Goal: Task Accomplishment & Management: Use online tool/utility

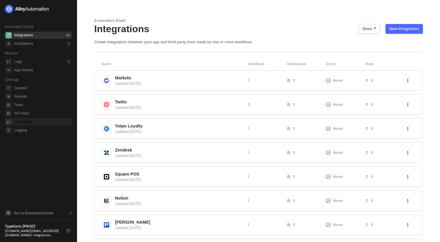
click at [33, 122] on span "Credentials" at bounding box center [42, 121] width 57 height 7
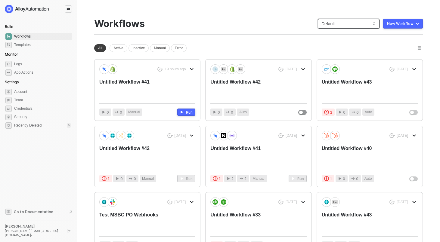
click at [364, 25] on span "Default" at bounding box center [349, 23] width 55 height 9
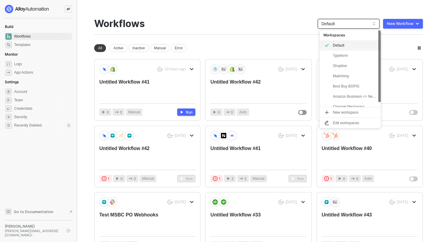
click at [278, 33] on div "Workflows Default New Workflow" at bounding box center [258, 26] width 329 height 17
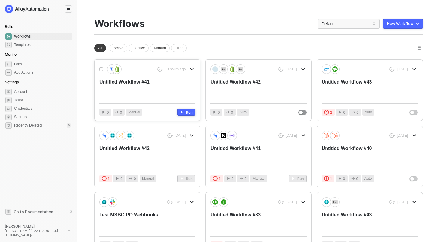
click at [135, 85] on div "Untitled Workflow #41" at bounding box center [137, 89] width 77 height 20
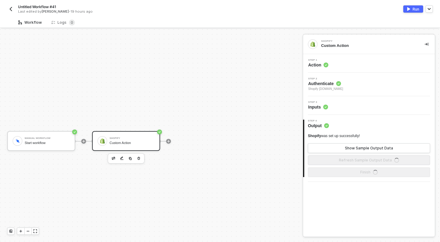
scroll to position [11, 0]
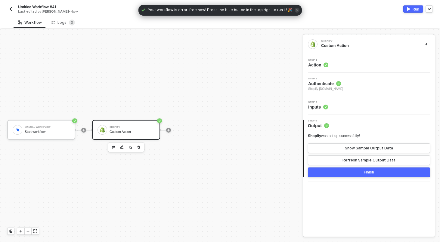
click at [133, 125] on div "Shopify Custom Action" at bounding box center [132, 129] width 45 height 11
click at [114, 147] on img "button" at bounding box center [114, 147] width 4 height 3
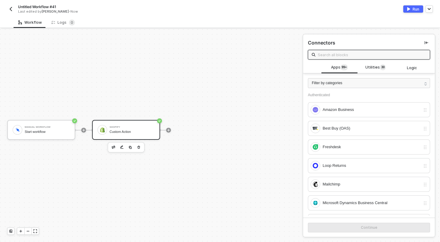
click at [365, 54] on input "text" at bounding box center [372, 55] width 108 height 7
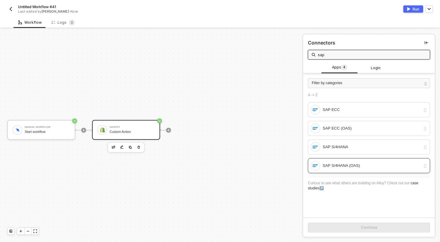
type input "sap"
click at [348, 164] on div "SAP S/4HANA (OAS)" at bounding box center [372, 166] width 98 height 7
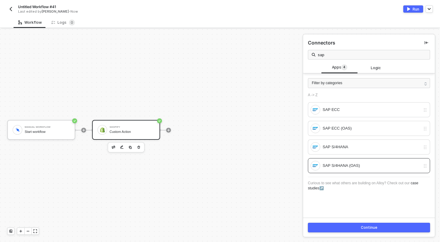
click at [352, 226] on button "Continue" at bounding box center [369, 228] width 122 height 10
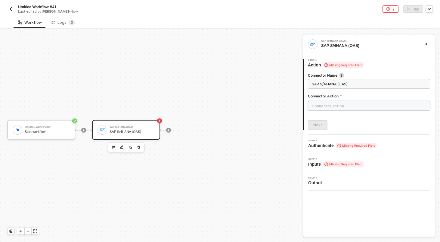
click at [327, 110] on input "text" at bounding box center [369, 106] width 122 height 10
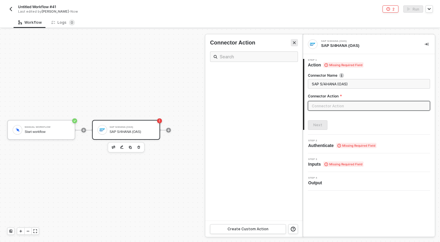
click at [296, 42] on icon "Close" at bounding box center [294, 43] width 3 height 3
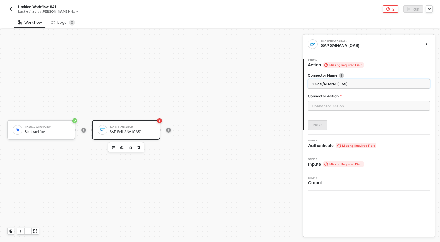
click at [346, 86] on input "SAP S/4HANA (OAS)" at bounding box center [368, 84] width 113 height 7
type input "SAP S/4HANA (OAS )"
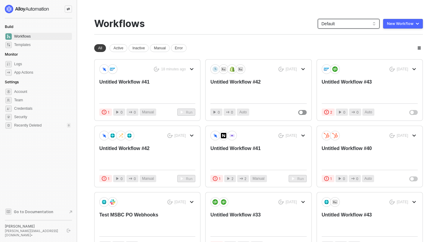
click at [330, 27] on span "Default" at bounding box center [349, 23] width 55 height 9
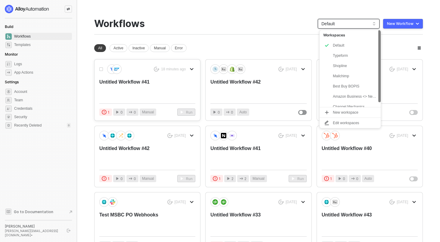
click at [140, 80] on div "Untitled Workflow #41" at bounding box center [137, 89] width 77 height 20
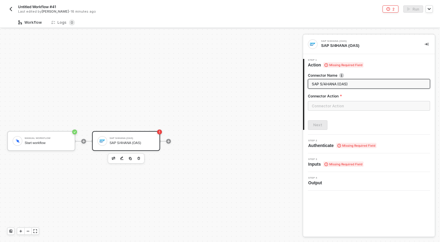
scroll to position [11, 0]
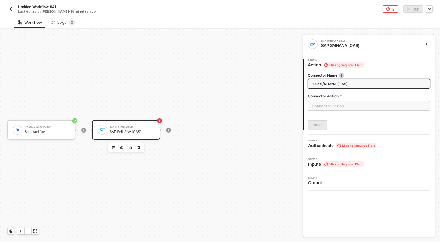
click at [130, 134] on div "SAP S/4HANA (OAS)" at bounding box center [132, 132] width 45 height 4
click at [334, 110] on input "text" at bounding box center [369, 106] width 122 height 10
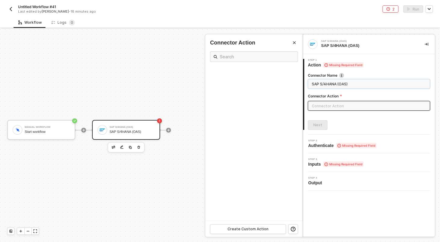
click at [344, 81] on input "SAP S/4HANA (OAS)" at bounding box center [368, 84] width 113 height 7
click at [113, 147] on div at bounding box center [220, 135] width 440 height 213
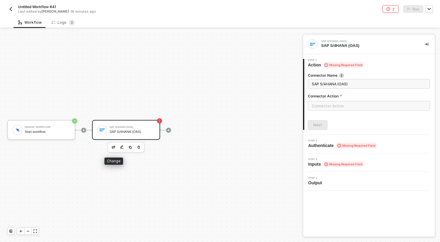
click at [113, 147] on img "button" at bounding box center [114, 147] width 4 height 3
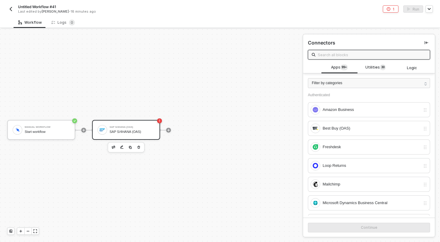
click at [361, 52] on input "text" at bounding box center [372, 55] width 108 height 7
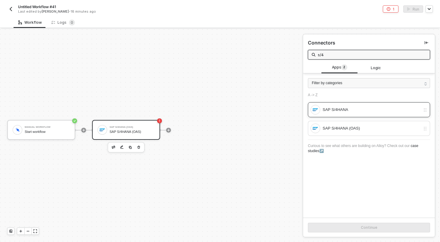
type input "s/4"
click at [332, 111] on div "SAP S/4HANA" at bounding box center [372, 110] width 98 height 7
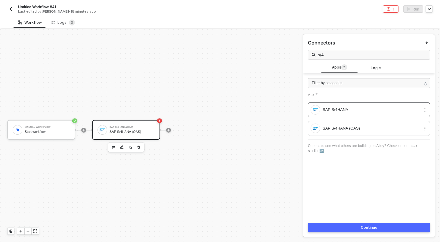
click at [362, 231] on button "Continue" at bounding box center [369, 228] width 122 height 10
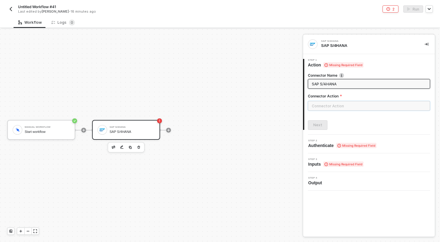
click at [344, 106] on input "text" at bounding box center [369, 106] width 122 height 10
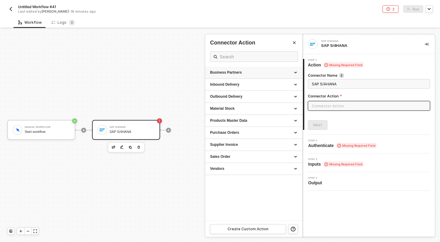
click at [297, 71] on div "Business Partners" at bounding box center [254, 72] width 88 height 5
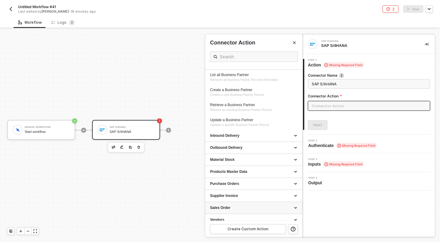
scroll to position [14, 0]
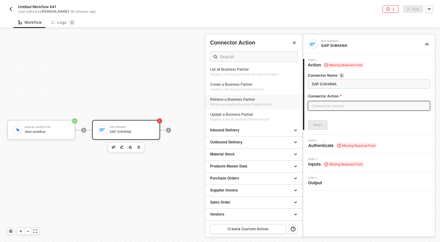
click at [246, 105] on span "Retrieve an exisiting Business Partner Record" at bounding box center [240, 104] width 61 height 3
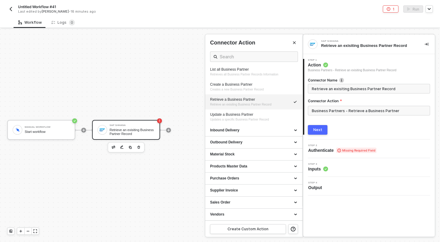
type input "Retrieve an exisiting Business Partner Record"
type input "Business Partners - Retrieve a Business Partner"
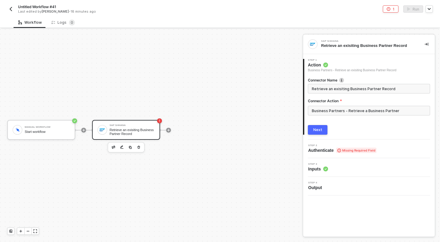
click at [311, 132] on button "Next" at bounding box center [318, 130] width 20 height 10
